Goal: Task Accomplishment & Management: Manage account settings

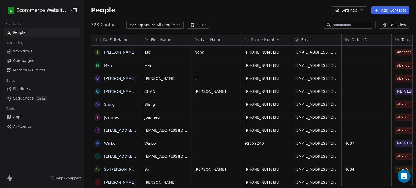
scroll to position [162, 331]
click at [398, 25] on button "Edit View" at bounding box center [394, 25] width 31 height 8
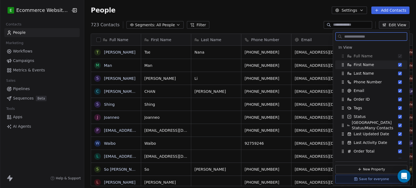
click at [398, 64] on button "Suggestions" at bounding box center [400, 65] width 4 height 4
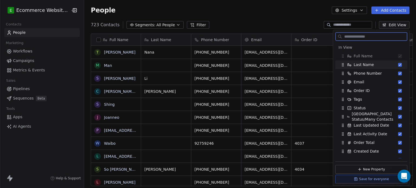
click at [398, 64] on button "Suggestions" at bounding box center [400, 65] width 4 height 4
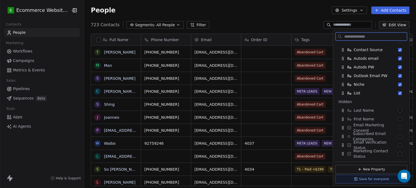
scroll to position [191, 0]
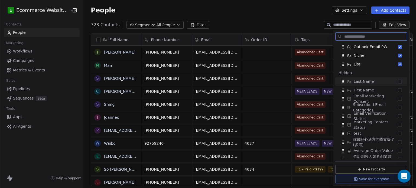
click at [398, 80] on button "Suggestions" at bounding box center [400, 82] width 4 height 4
click at [398, 89] on button "Suggestions" at bounding box center [400, 90] width 4 height 4
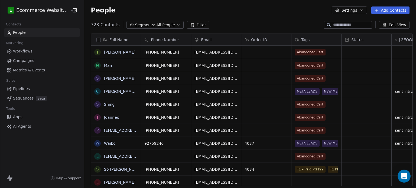
click at [268, 8] on div "People Settings Add Contacts" at bounding box center [250, 11] width 319 height 8
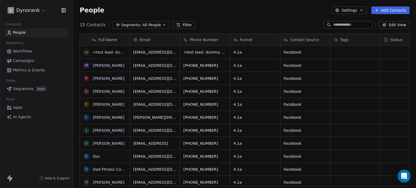
scroll to position [162, 339]
click at [356, 11] on button "Settings" at bounding box center [349, 11] width 35 height 8
click at [10, 11] on html "D Dynorank Contacts People Marketing Workflows Campaigns Metrics & Events Sales…" at bounding box center [208, 94] width 416 height 188
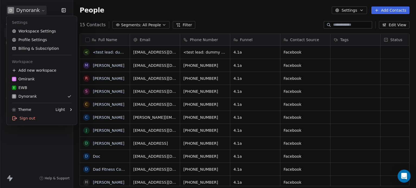
click at [10, 11] on html "D Dynorank Contacts People Marketing Workflows Campaigns Metrics & Events Sales…" at bounding box center [208, 94] width 416 height 188
click at [24, 32] on link "Workspace Settings" at bounding box center [42, 31] width 66 height 9
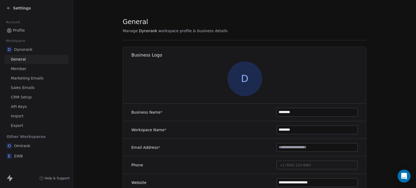
click at [25, 111] on link "API Keys" at bounding box center [36, 106] width 64 height 9
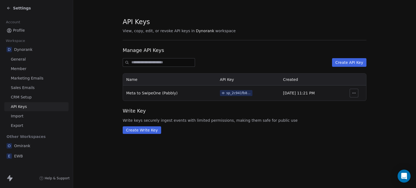
click at [342, 63] on button "Create API Key" at bounding box center [349, 62] width 34 height 9
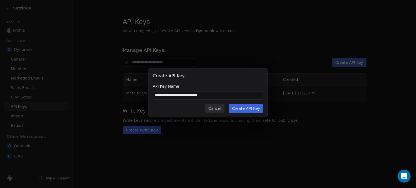
type input "**********"
click at [249, 106] on button "Create API Key" at bounding box center [246, 108] width 34 height 9
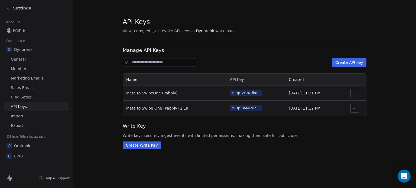
click at [352, 107] on button "button" at bounding box center [355, 108] width 9 height 9
click at [251, 109] on span "sp_86ae2e74bd7842a59f2296ad19eace2d" at bounding box center [246, 108] width 33 height 6
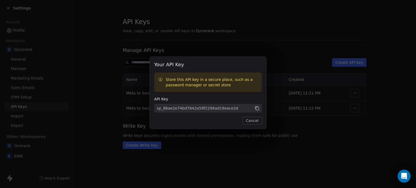
click at [257, 107] on icon at bounding box center [257, 108] width 5 height 5
click at [255, 121] on button "Cancel" at bounding box center [252, 121] width 19 height 8
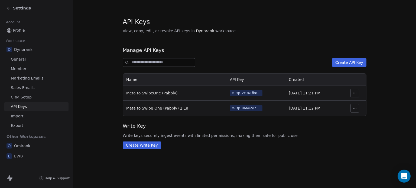
click at [28, 31] on link "Profile" at bounding box center [36, 30] width 64 height 9
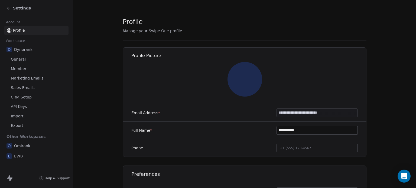
click at [10, 7] on icon at bounding box center [9, 8] width 4 height 4
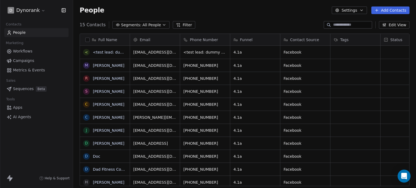
scroll to position [162, 339]
click at [394, 22] on button "Edit View" at bounding box center [394, 25] width 31 height 8
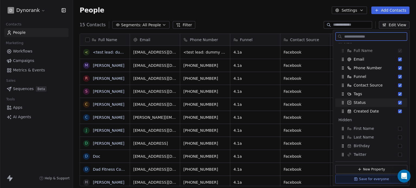
scroll to position [0, 0]
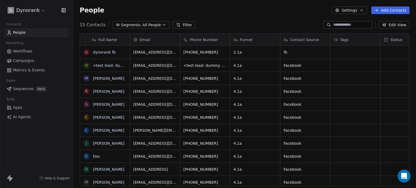
scroll to position [162, 339]
click at [259, 15] on div "People Settings Add Contacts" at bounding box center [244, 10] width 343 height 21
click at [99, 67] on link "<test lead: dummy data for full_name>" at bounding box center [131, 65] width 76 height 4
